Goal: Transaction & Acquisition: Purchase product/service

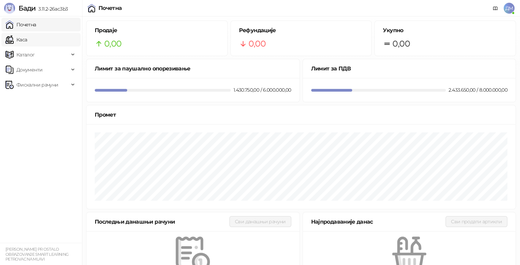
click at [27, 38] on link "Каса" at bounding box center [16, 40] width 22 height 14
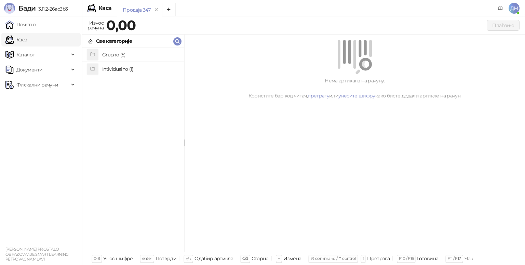
click at [125, 59] on h4 "Grupno (5)" at bounding box center [140, 54] width 77 height 11
click at [134, 87] on h4 "Junior" at bounding box center [140, 82] width 77 height 11
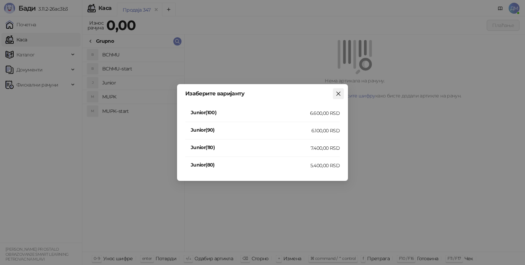
click at [339, 93] on icon "close" at bounding box center [338, 94] width 4 height 4
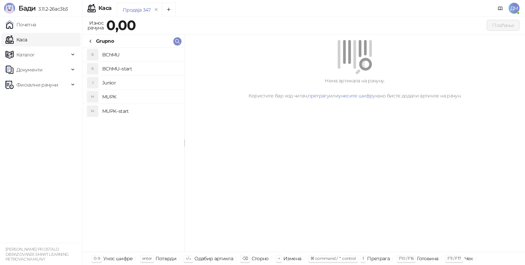
click at [124, 69] on h4 "BChMU–start" at bounding box center [140, 68] width 77 height 11
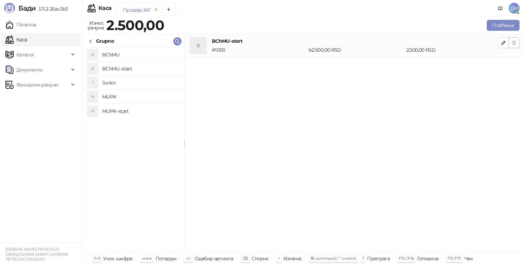
click at [511, 45] on span "button" at bounding box center [513, 42] width 5 height 6
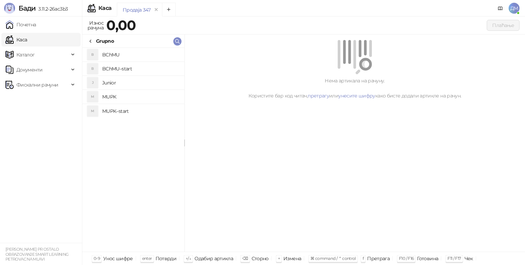
click at [121, 56] on h4 "BChMU" at bounding box center [140, 54] width 77 height 11
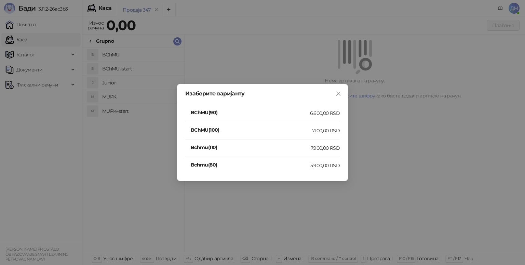
click at [313, 144] on li "Bchmu(110) 7.900,00 RSD" at bounding box center [262, 147] width 154 height 17
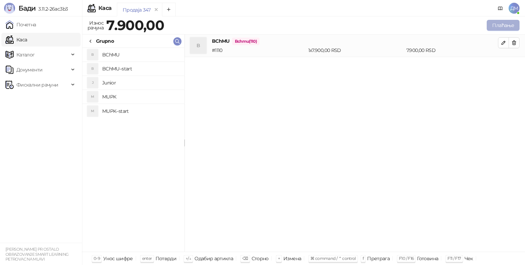
click at [499, 28] on button "Плаћање" at bounding box center [502, 25] width 33 height 11
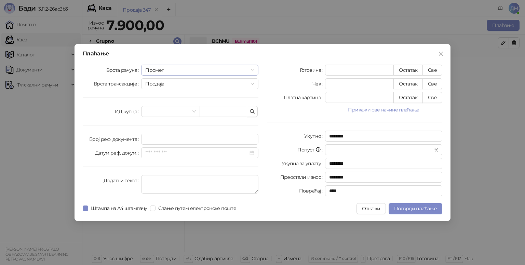
click at [187, 67] on span "Промет" at bounding box center [199, 70] width 109 height 10
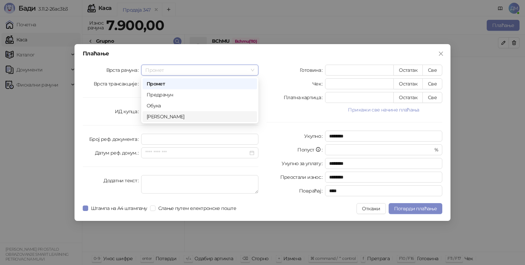
click at [171, 114] on div "Аванс" at bounding box center [200, 117] width 106 height 8
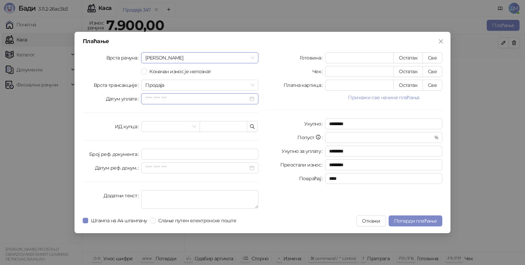
click at [217, 98] on input "Датум уплате" at bounding box center [196, 99] width 103 height 8
click at [178, 97] on input "Датум уплате" at bounding box center [196, 99] width 103 height 8
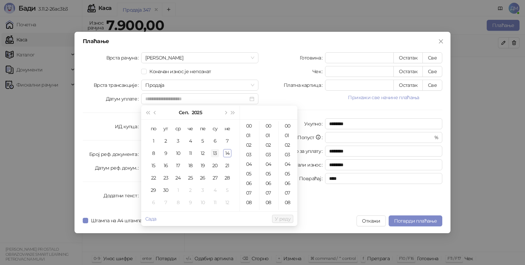
click at [218, 152] on div "13" at bounding box center [215, 153] width 8 height 8
click at [251, 168] on div "22" at bounding box center [249, 166] width 16 height 10
click at [265, 144] on div "34" at bounding box center [269, 144] width 16 height 10
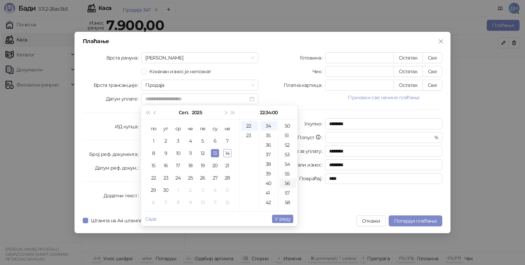
click at [287, 181] on div "56" at bounding box center [288, 183] width 16 height 10
type input "**********"
click at [285, 218] on span "У реду" at bounding box center [283, 219] width 16 height 6
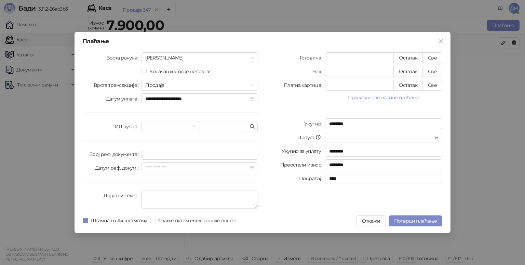
click at [388, 96] on button "Прикажи све начине плаћања" at bounding box center [383, 97] width 117 height 8
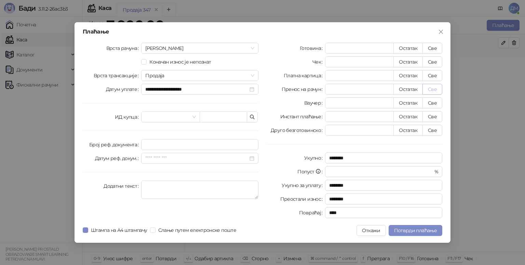
click at [430, 87] on button "Све" at bounding box center [432, 89] width 20 height 11
type input "****"
click at [401, 229] on span "Потврди плаћање" at bounding box center [415, 230] width 43 height 6
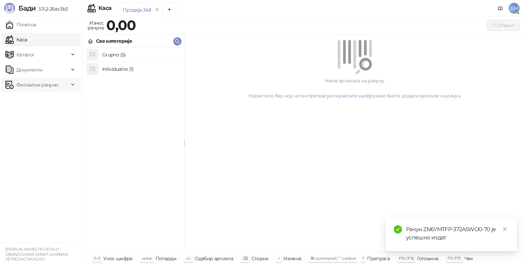
click at [33, 84] on span "Фискални рачуни" at bounding box center [37, 85] width 42 height 14
click at [37, 97] on link "Издати рачуни" at bounding box center [31, 100] width 46 height 14
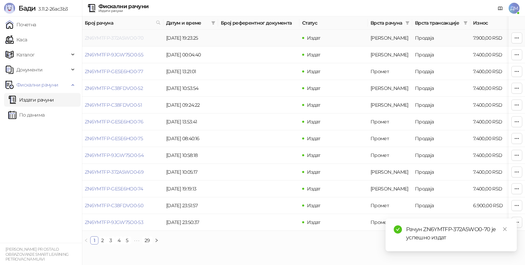
click at [107, 40] on link "ZN6YMTFP-372A5WO0-70" at bounding box center [114, 38] width 58 height 6
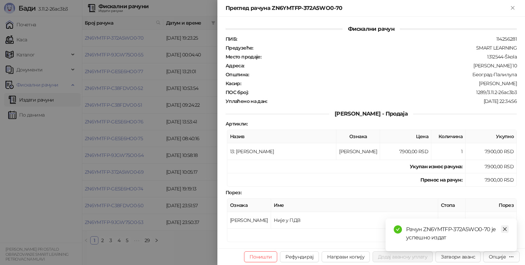
click at [505, 229] on icon "close" at bounding box center [505, 229] width 4 height 4
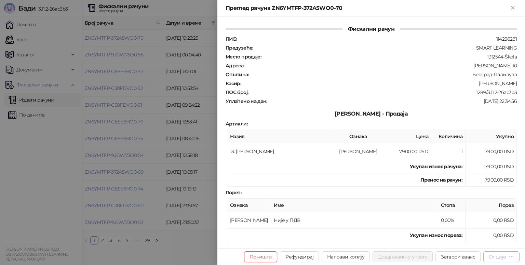
click at [503, 255] on div "Опције" at bounding box center [497, 256] width 17 height 6
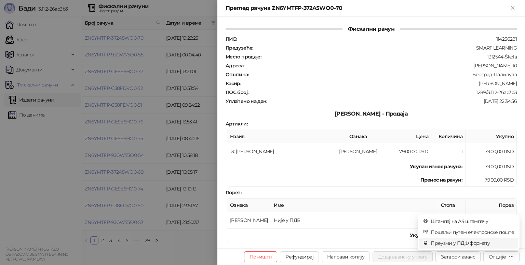
click at [482, 241] on span "Преузми у ПДФ формату" at bounding box center [471, 243] width 83 height 8
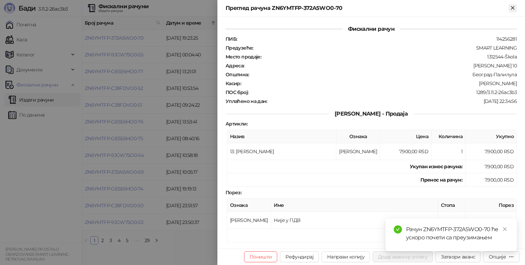
click at [511, 5] on icon "Close" at bounding box center [512, 8] width 6 height 6
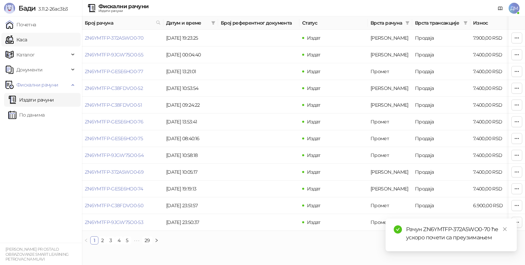
click at [27, 40] on link "Каса" at bounding box center [16, 40] width 22 height 14
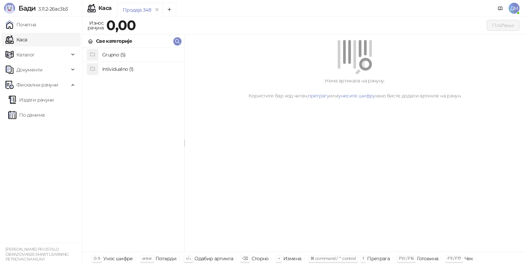
click at [127, 54] on h4 "Grupno (5)" at bounding box center [140, 54] width 77 height 11
click at [126, 54] on h4 "BChMU" at bounding box center [140, 54] width 77 height 11
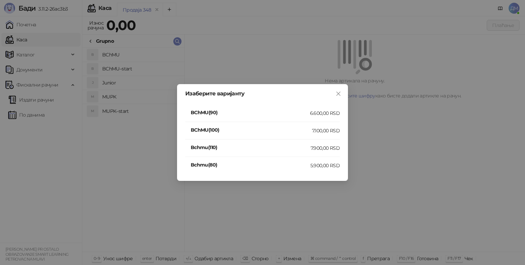
click at [312, 150] on div "7.900,00 RSD" at bounding box center [325, 148] width 29 height 8
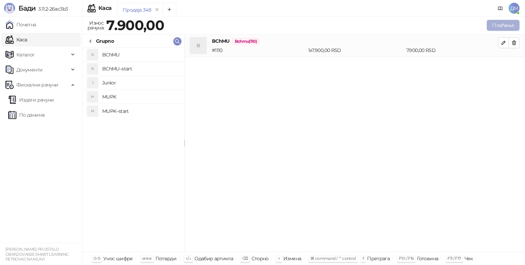
click at [494, 24] on button "Плаћање" at bounding box center [502, 25] width 33 height 11
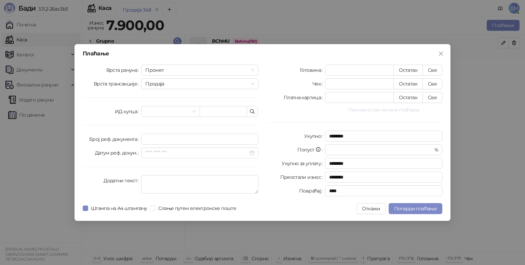
click at [373, 107] on button "Прикажи све начине плаћања" at bounding box center [383, 110] width 117 height 8
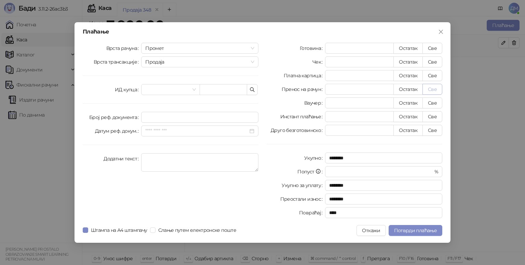
click at [433, 90] on button "Све" at bounding box center [432, 89] width 20 height 11
type input "****"
click at [424, 230] on span "Потврди плаћање" at bounding box center [415, 230] width 43 height 6
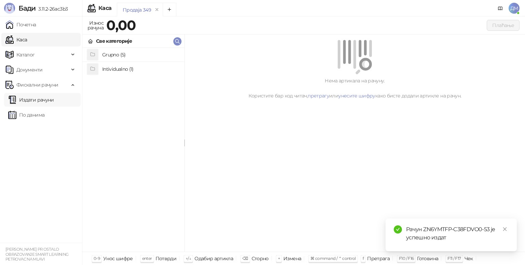
click at [40, 100] on link "Издати рачуни" at bounding box center [31, 100] width 46 height 14
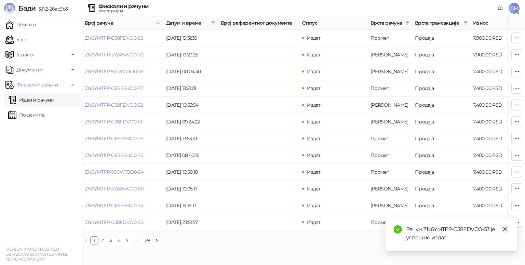
click at [506, 230] on icon "close" at bounding box center [504, 229] width 5 height 5
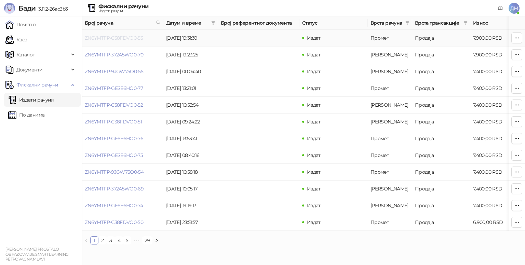
click at [118, 37] on link "ZN6YMTFP-C38FDVO0-53" at bounding box center [114, 38] width 58 height 6
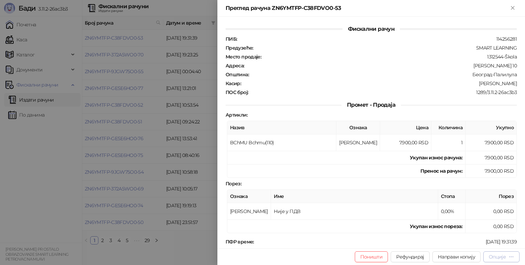
click at [505, 258] on div "Опције" at bounding box center [497, 256] width 17 height 6
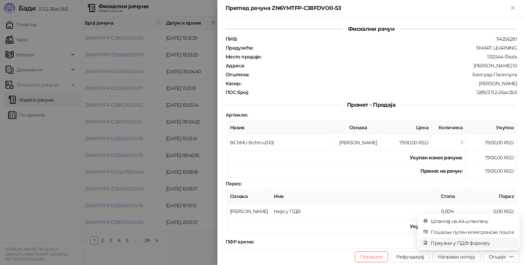
click at [489, 241] on span "Преузми у ПДФ формату" at bounding box center [471, 243] width 83 height 8
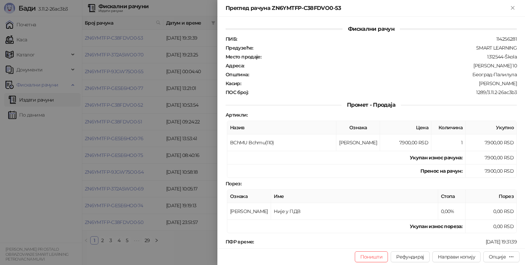
click at [41, 38] on div at bounding box center [262, 132] width 525 height 265
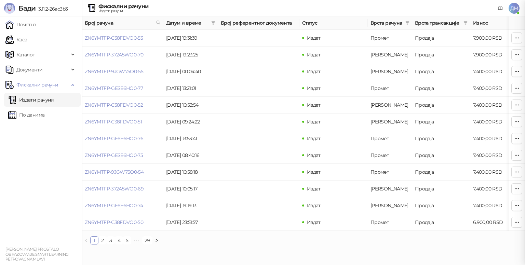
click at [27, 39] on link "Каса" at bounding box center [16, 40] width 22 height 14
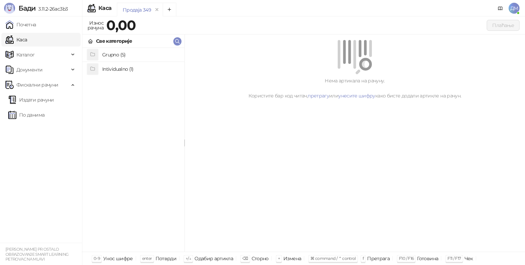
click at [118, 53] on h4 "Grupno (5)" at bounding box center [140, 54] width 77 height 11
click at [149, 54] on h4 "BChMU" at bounding box center [140, 54] width 77 height 11
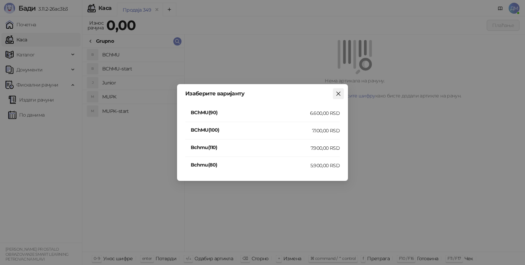
click at [339, 94] on icon "close" at bounding box center [337, 93] width 5 height 5
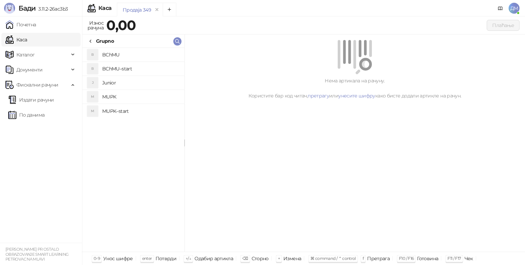
click at [147, 82] on h4 "Junior" at bounding box center [140, 82] width 77 height 11
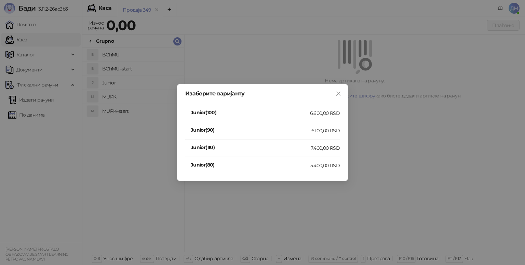
click at [292, 147] on h4 "Junior(110)" at bounding box center [251, 147] width 120 height 8
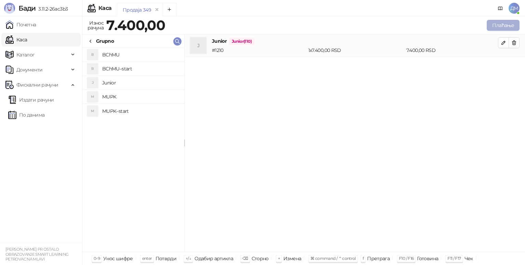
click at [497, 23] on button "Плаћање" at bounding box center [502, 25] width 33 height 11
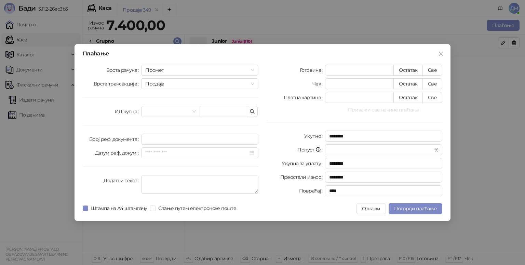
click at [373, 109] on button "Прикажи све начине плаћања" at bounding box center [383, 110] width 117 height 8
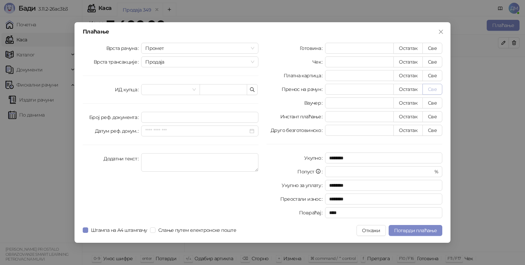
click at [436, 90] on button "Све" at bounding box center [432, 89] width 20 height 11
type input "****"
click at [422, 232] on span "Потврди плаћање" at bounding box center [415, 230] width 43 height 6
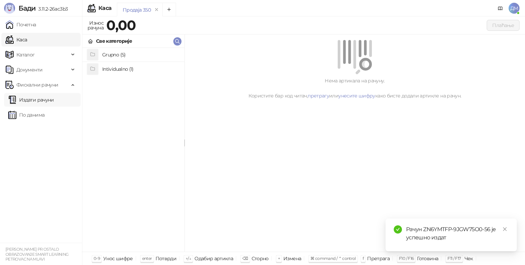
click at [31, 98] on link "Издати рачуни" at bounding box center [31, 100] width 46 height 14
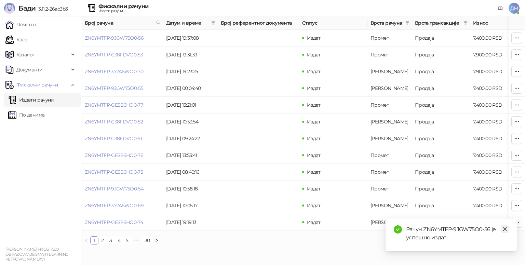
click at [507, 230] on link "Close" at bounding box center [505, 229] width 8 height 8
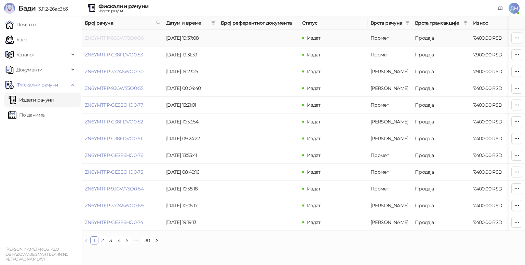
click at [119, 40] on link "ZN6YMTFP-9JGW75O0-56" at bounding box center [114, 38] width 59 height 6
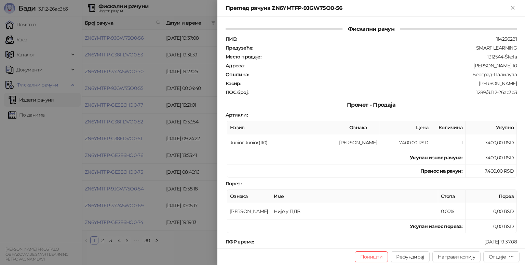
drag, startPoint x: 492, startPoint y: 259, endPoint x: 481, endPoint y: 256, distance: 11.0
click at [492, 259] on div "Опције" at bounding box center [501, 256] width 25 height 6
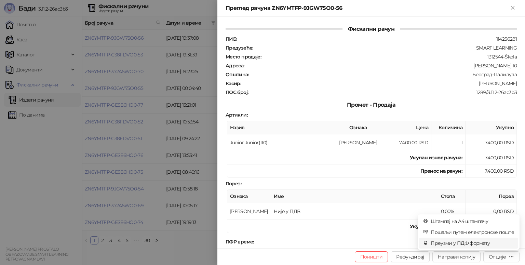
click at [465, 242] on span "Преузми у ПДФ формату" at bounding box center [471, 243] width 83 height 8
